Goal: Information Seeking & Learning: Find specific fact

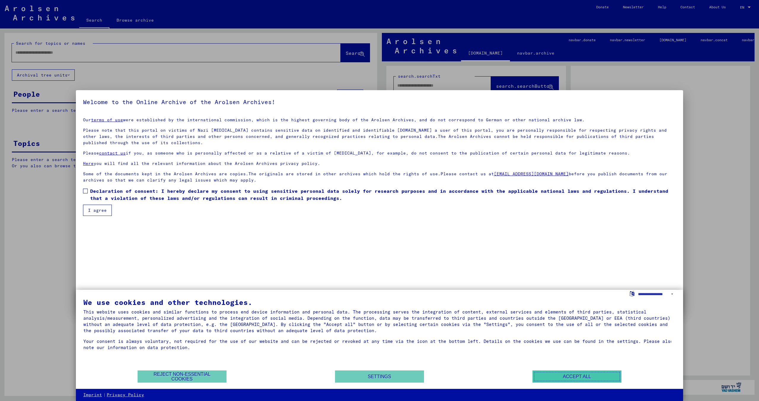
click at [547, 377] on button "Accept all" at bounding box center [576, 376] width 89 height 12
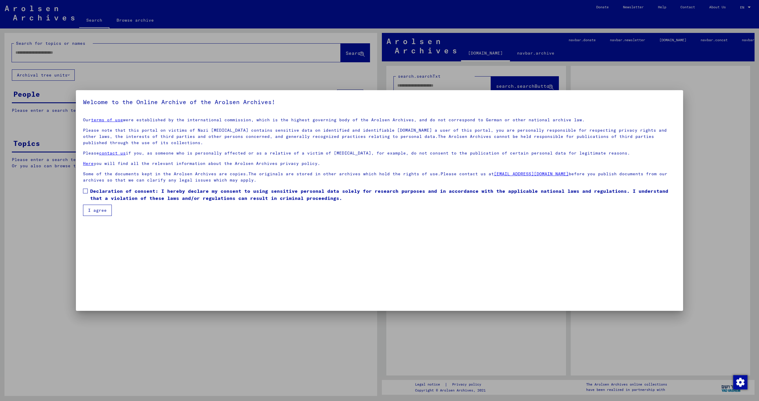
click at [90, 211] on button "I agree" at bounding box center [97, 210] width 29 height 11
click at [85, 196] on label "Please check this box if you want to proceed. Declaration of consent: I hereby …" at bounding box center [379, 194] width 593 height 14
click at [94, 208] on button "I agree" at bounding box center [97, 210] width 29 height 11
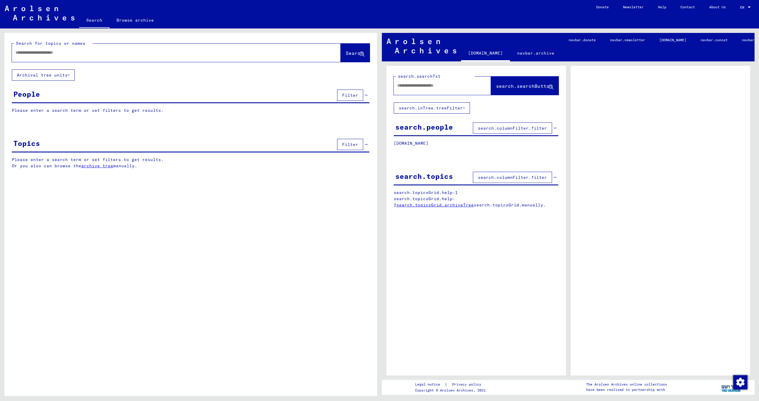
click at [743, 8] on span "EN" at bounding box center [743, 7] width 7 height 4
click at [743, 8] on span "English" at bounding box center [739, 10] width 24 height 11
click at [743, 9] on mat-select-trigger "EN" at bounding box center [742, 7] width 4 height 4
click at [741, 9] on span "English" at bounding box center [734, 10] width 15 height 4
click at [302, 54] on input "text" at bounding box center [170, 52] width 311 height 6
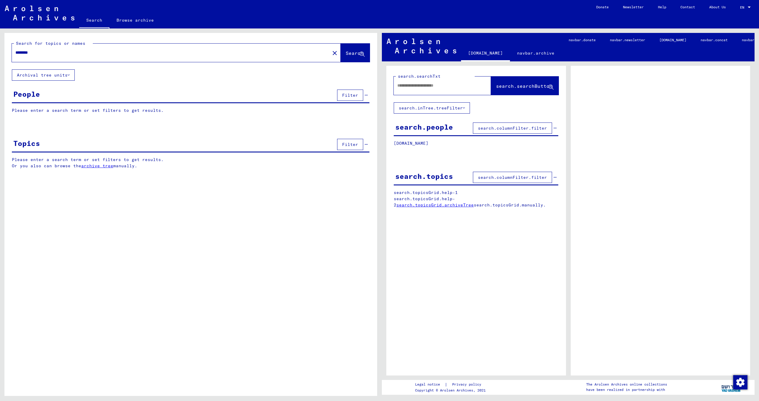
type input "********"
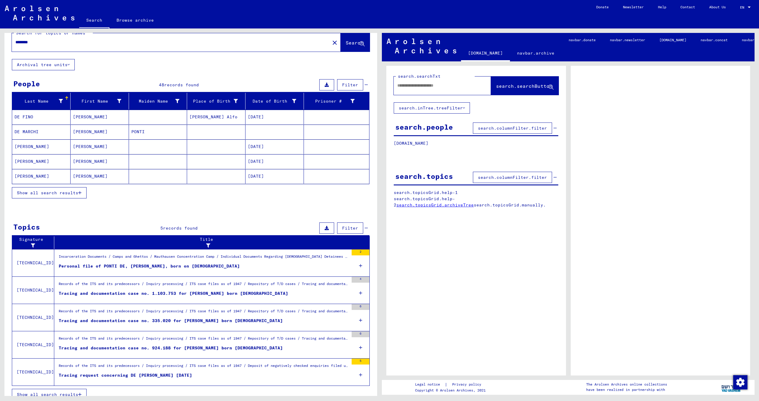
scroll to position [17, 0]
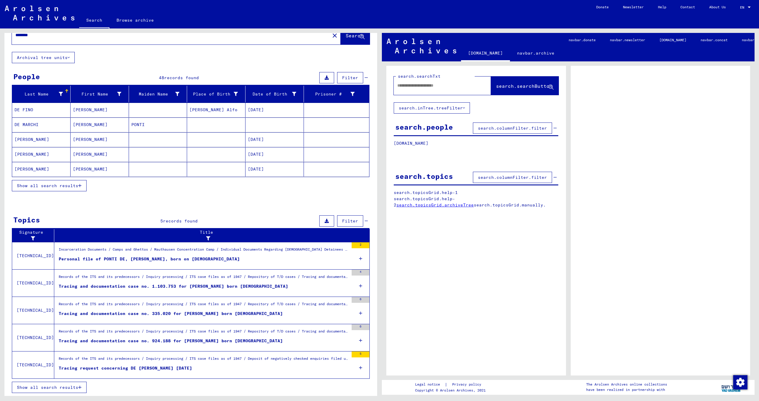
click at [380, 284] on div "title.searchPage [DOMAIN_NAME] [DOMAIN_NAME] [DOMAIN_NAME] [DOMAIN_NAME] [DOMAI…" at bounding box center [569, 211] width 379 height 367
click at [269, 173] on mat-cell "[DATE]" at bounding box center [274, 169] width 58 height 15
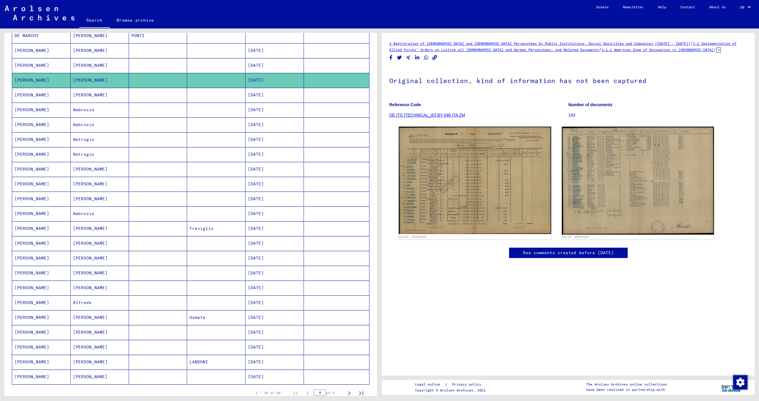
scroll to position [126, 0]
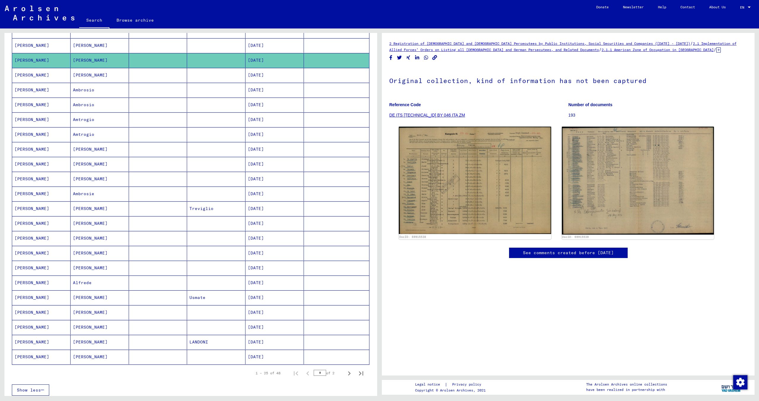
click at [115, 340] on mat-cell "[PERSON_NAME]" at bounding box center [100, 342] width 58 height 15
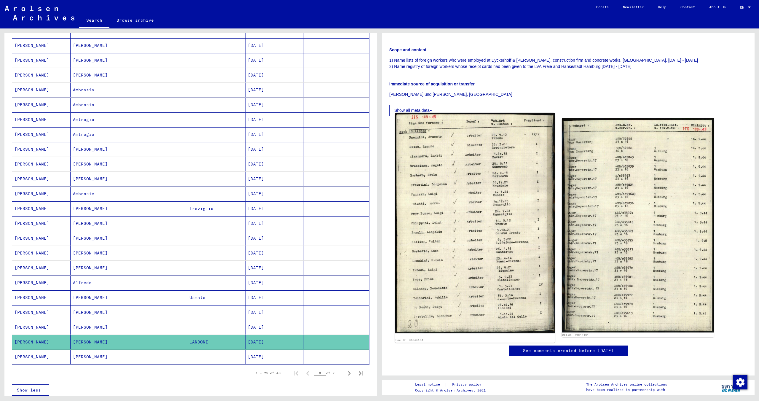
scroll to position [157, 0]
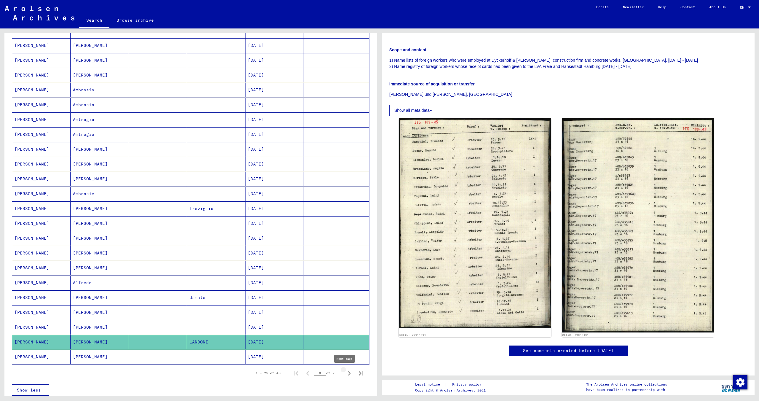
click at [348, 369] on icon "Next page" at bounding box center [349, 373] width 8 height 8
type input "*"
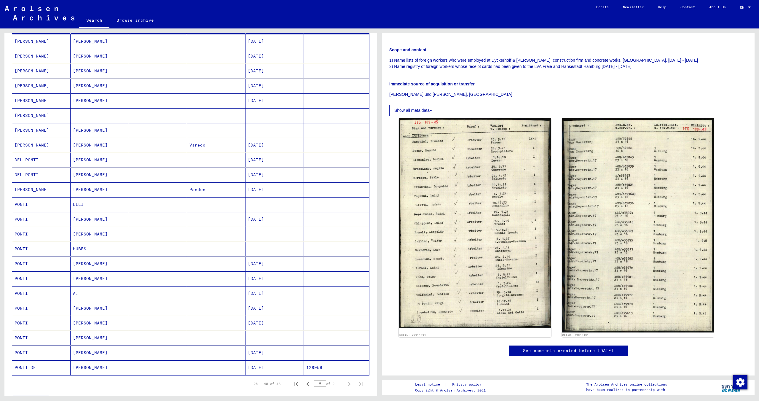
scroll to position [24, 0]
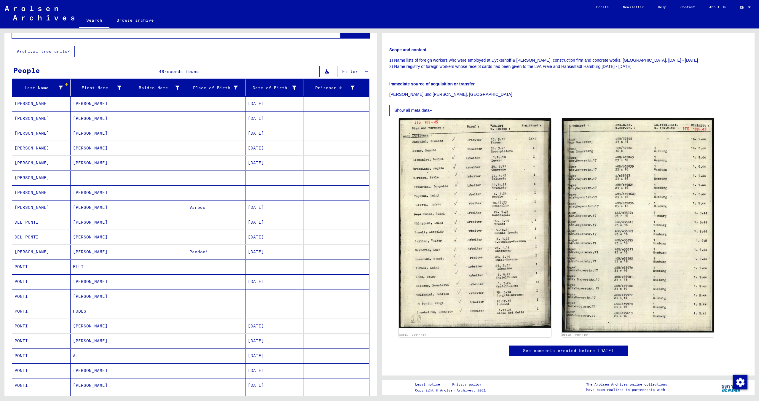
click at [113, 135] on mat-cell "[PERSON_NAME]" at bounding box center [100, 133] width 58 height 15
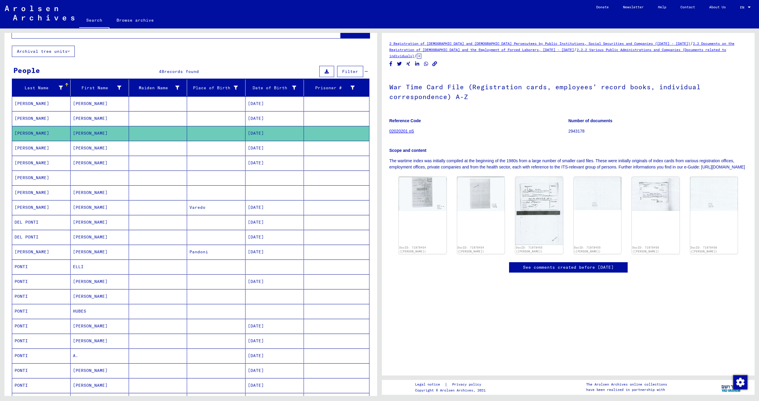
click at [78, 194] on mat-cell "[PERSON_NAME]" at bounding box center [100, 192] width 58 height 15
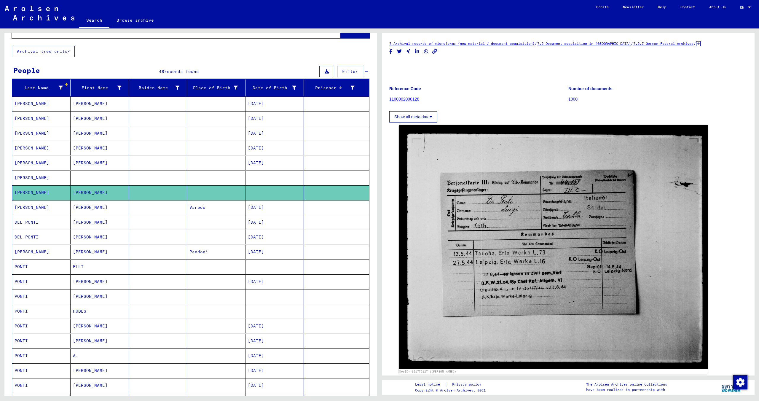
click at [84, 252] on mat-cell "[PERSON_NAME]" at bounding box center [100, 252] width 58 height 15
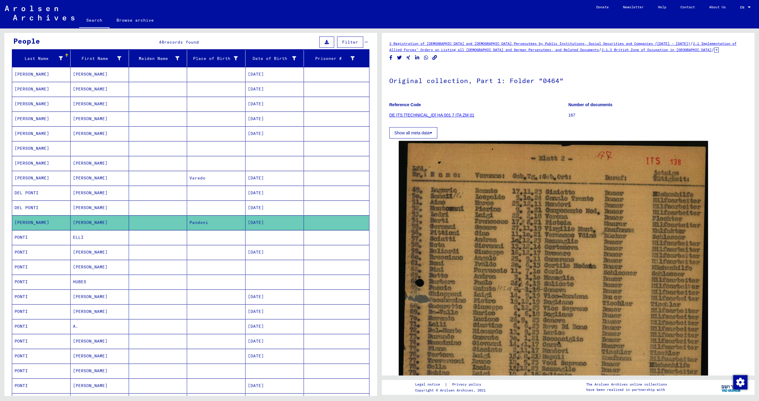
scroll to position [52, 0]
